Goal: Browse casually

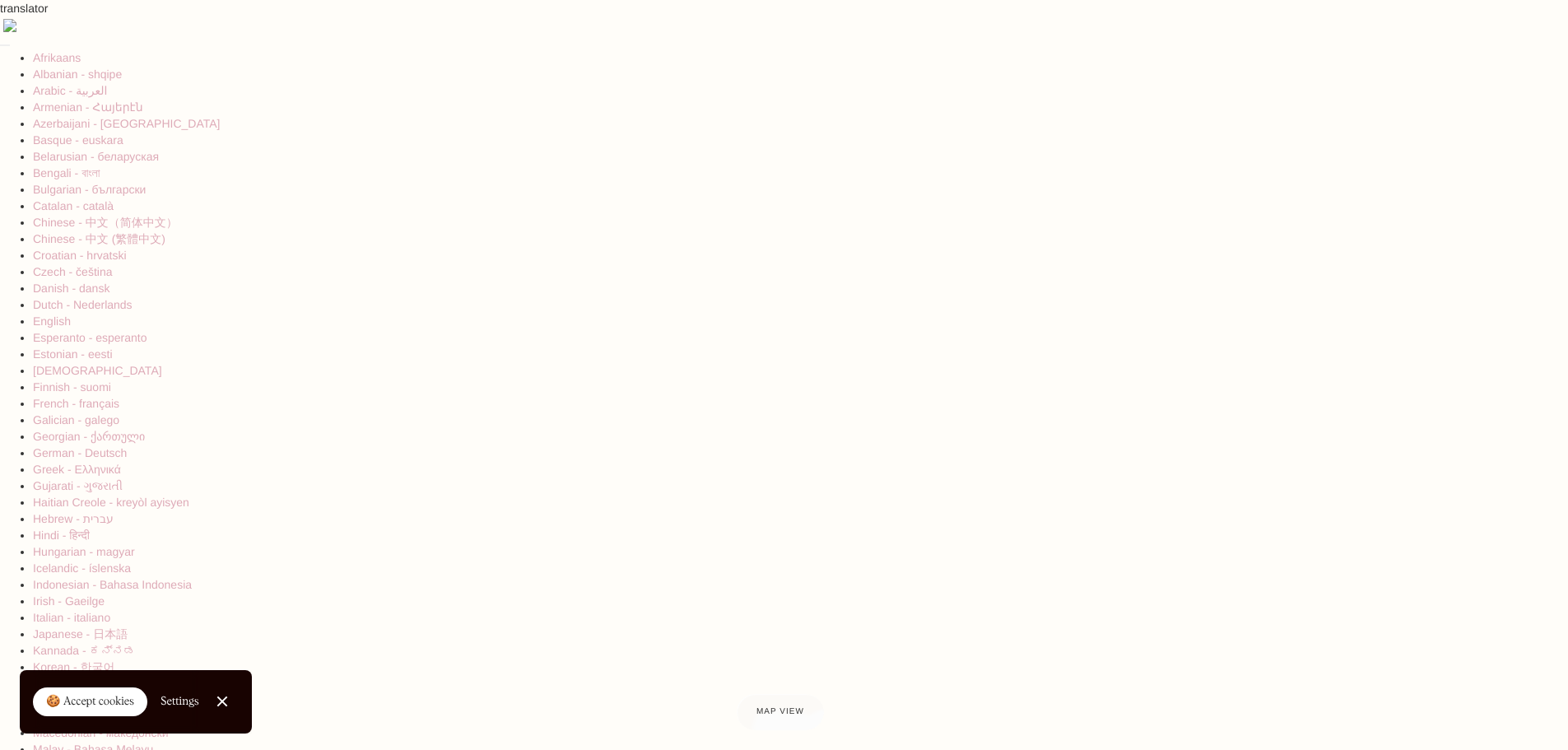
drag, startPoint x: 1111, startPoint y: 224, endPoint x: 611, endPoint y: 285, distance: 503.7
drag, startPoint x: 1076, startPoint y: 269, endPoint x: 790, endPoint y: 259, distance: 286.2
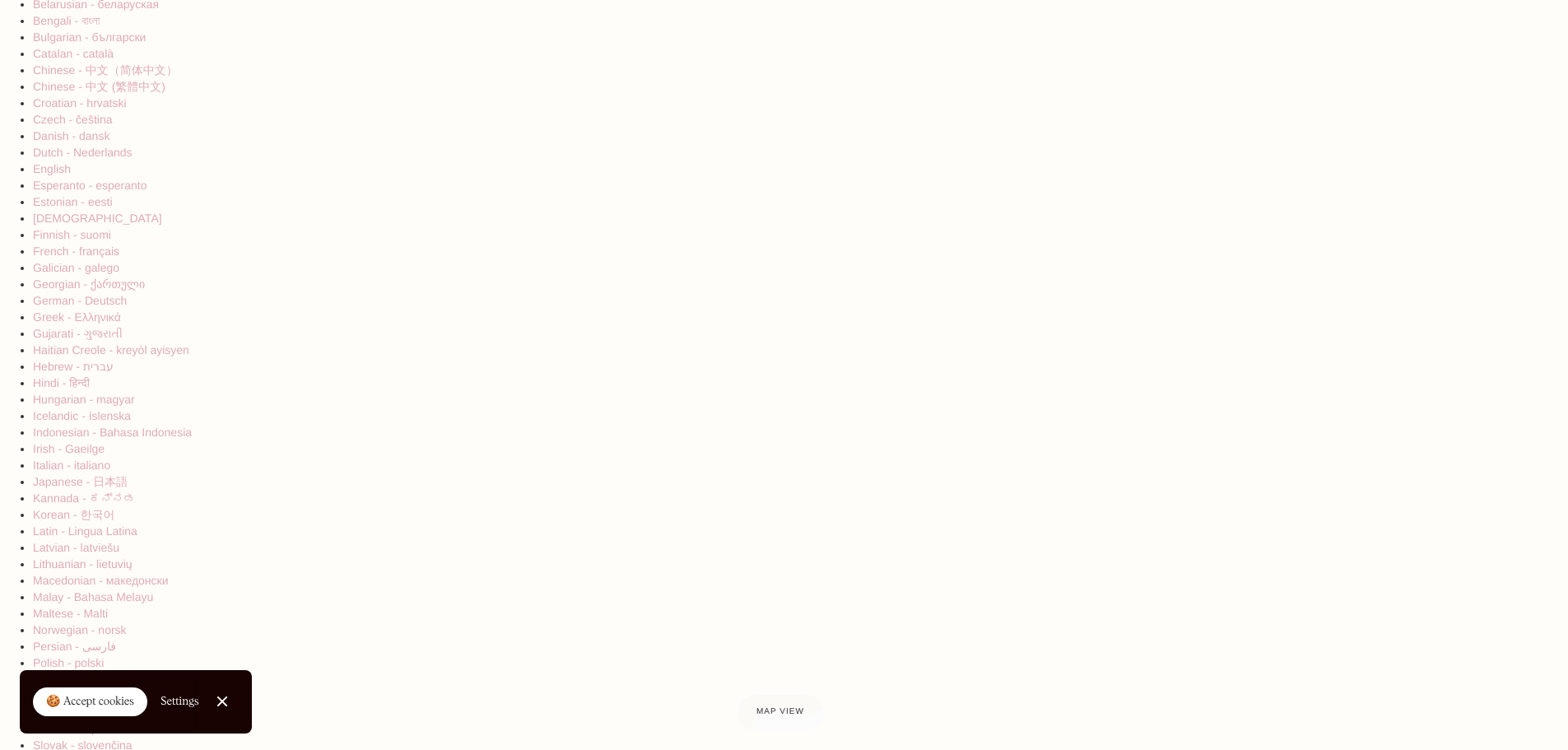
drag, startPoint x: 1016, startPoint y: 250, endPoint x: 620, endPoint y: 273, distance: 396.7
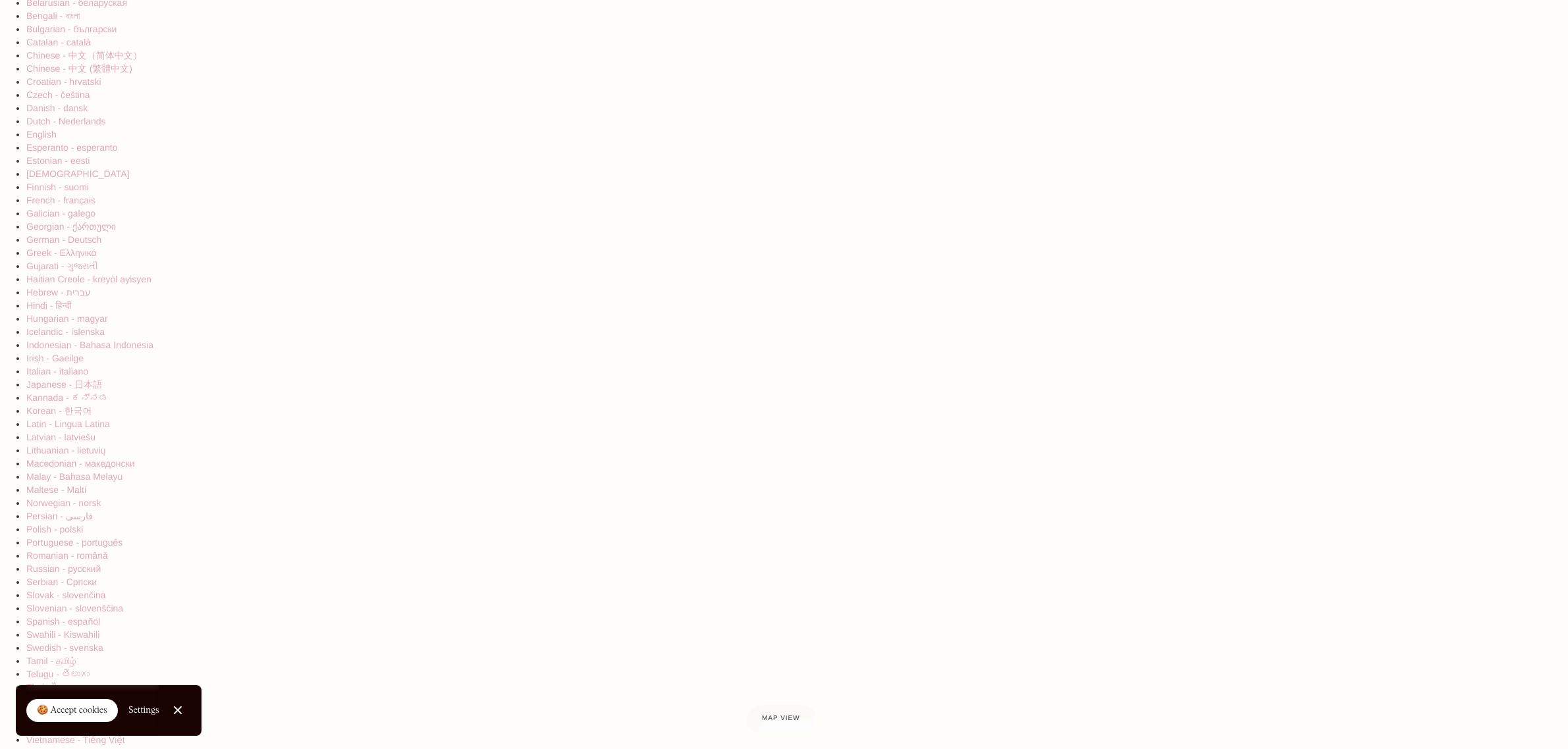
scroll to position [205, 0]
drag, startPoint x: 991, startPoint y: 361, endPoint x: 908, endPoint y: 362, distance: 83.0
